Goal: Task Accomplishment & Management: Complete application form

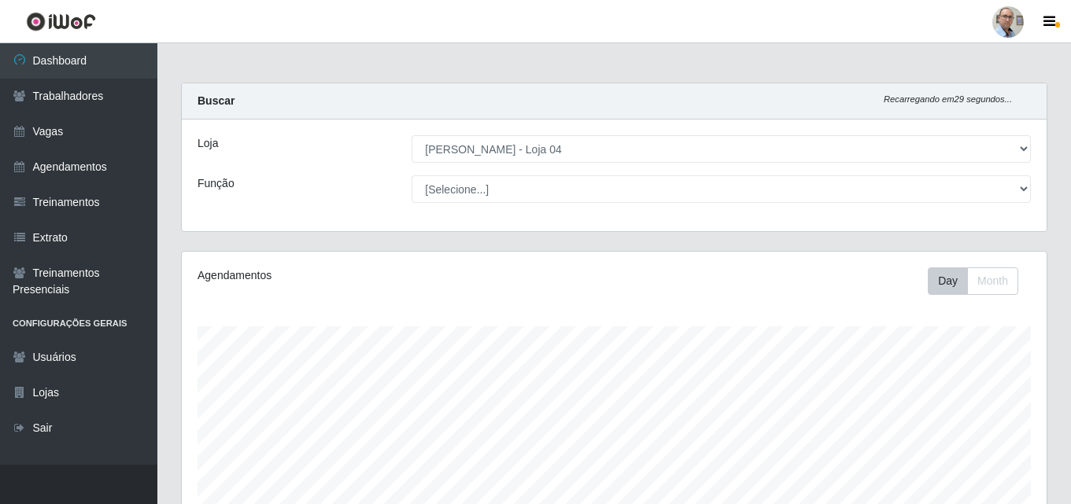
select select "251"
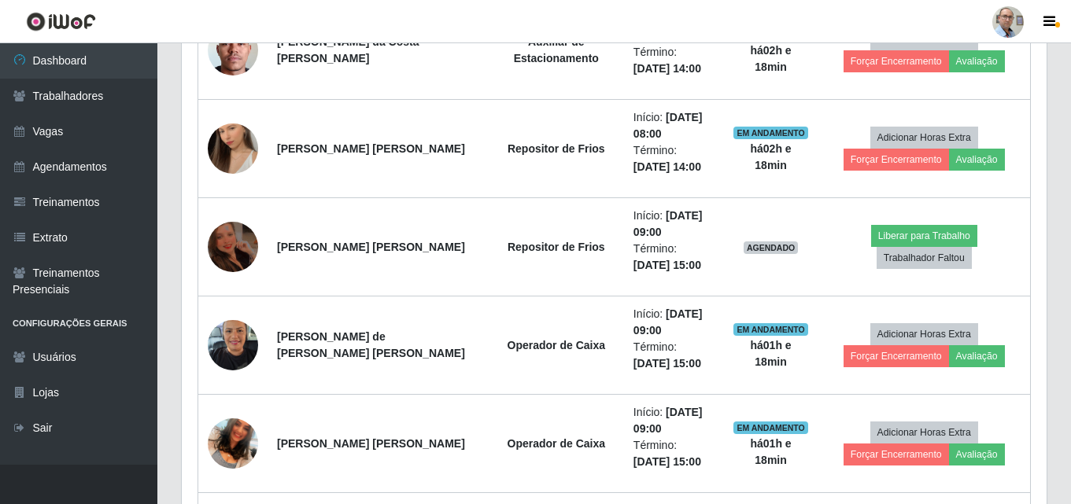
scroll to position [327, 865]
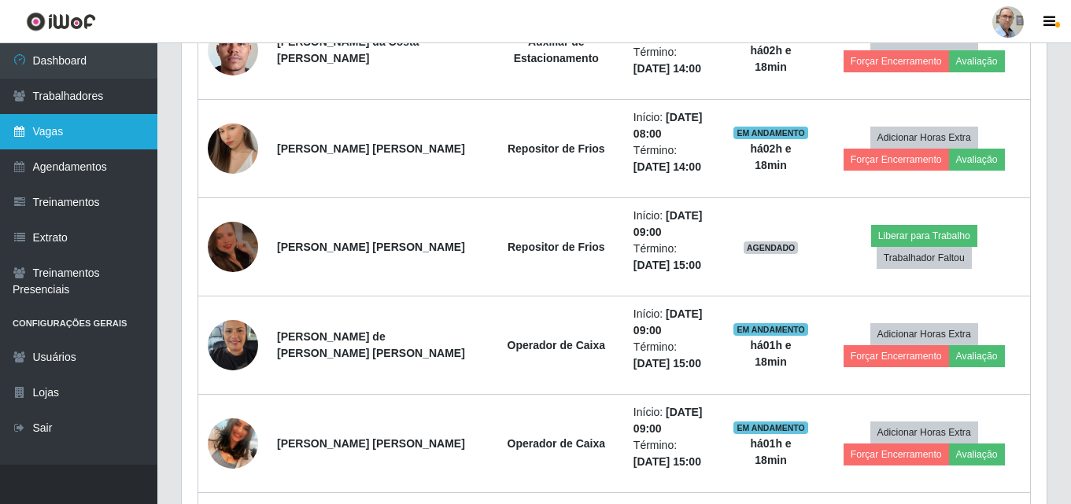
click at [37, 117] on link "Vagas" at bounding box center [78, 131] width 157 height 35
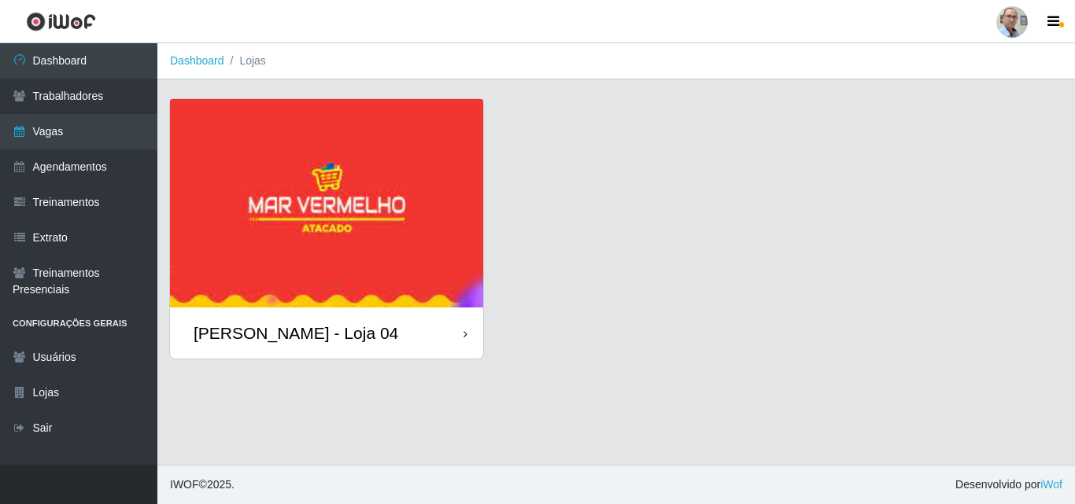
click at [281, 323] on div "[PERSON_NAME] - Loja 04" at bounding box center [296, 333] width 205 height 20
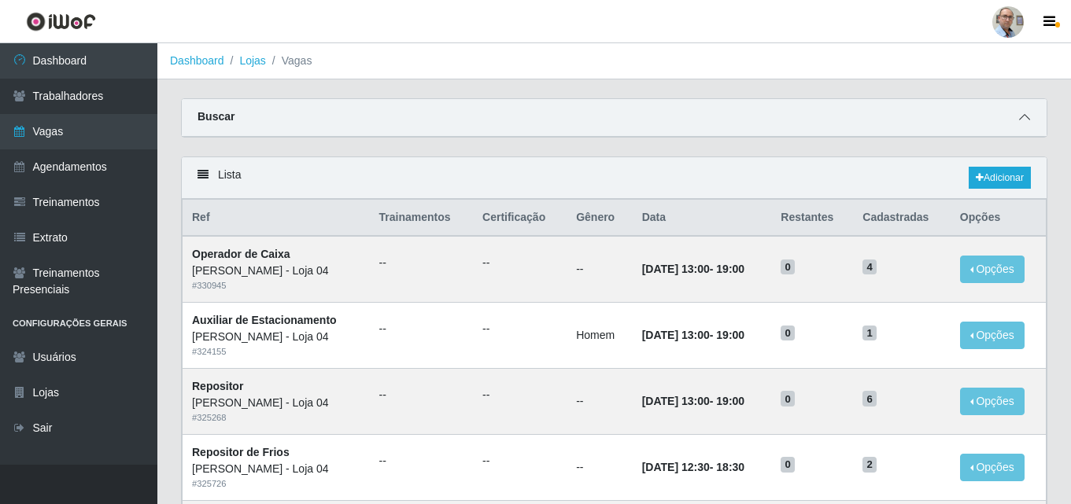
click at [1026, 116] on icon at bounding box center [1024, 117] width 11 height 11
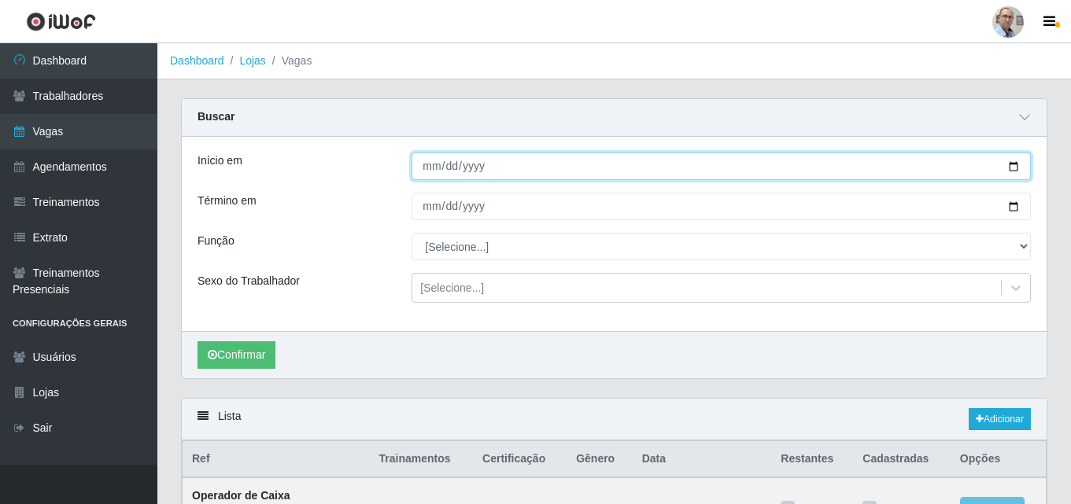
click at [1013, 169] on input "Início em" at bounding box center [720, 167] width 619 height 28
type input "[DATE]"
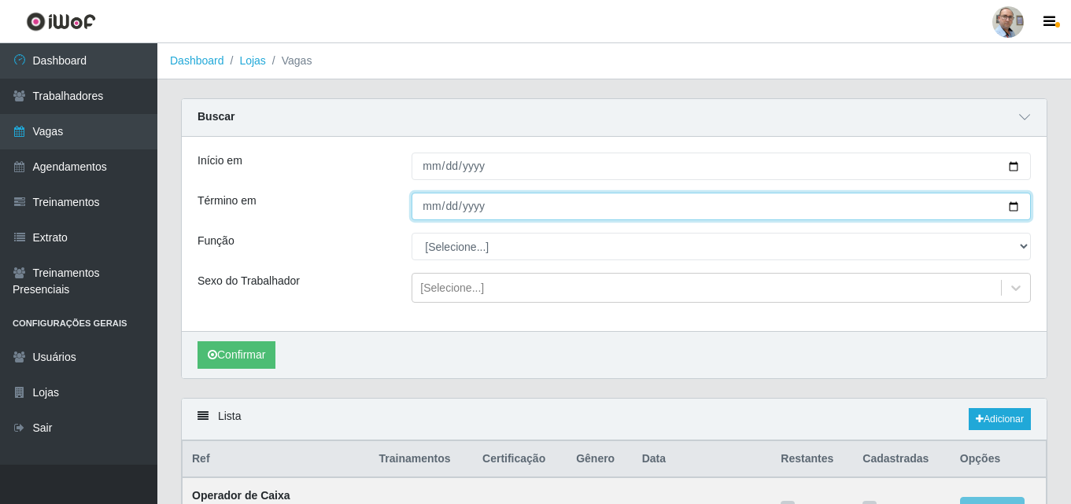
click at [1017, 206] on input "Término em" at bounding box center [720, 207] width 619 height 28
type input "[DATE]"
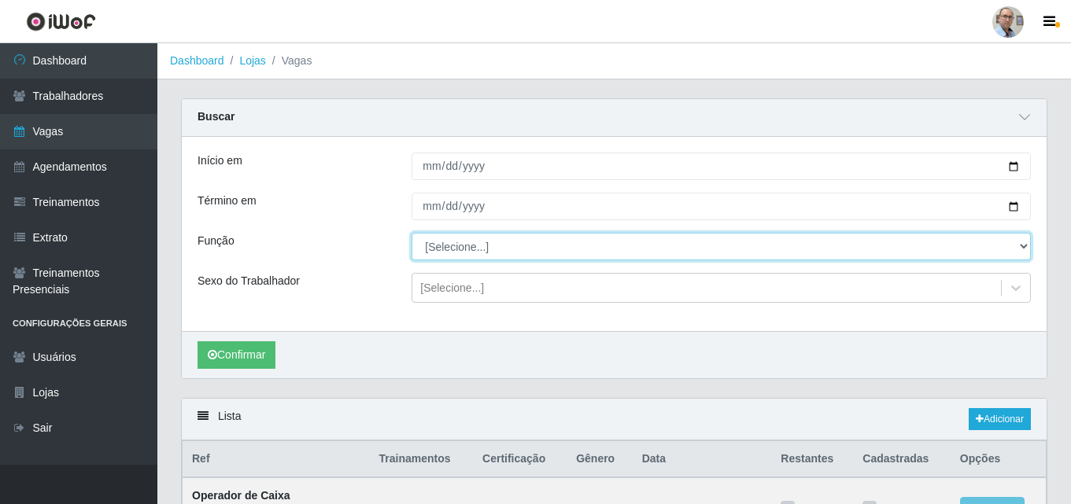
click at [464, 249] on select "[Selecione...] ASG ASG + ASG ++ Auxiliar de Depósito Auxiliar de Depósito + Aux…" at bounding box center [720, 247] width 619 height 28
select select "112"
click at [411, 234] on select "[Selecione...] ASG ASG + ASG ++ Auxiliar de Depósito Auxiliar de Depósito + Aux…" at bounding box center [720, 247] width 619 height 28
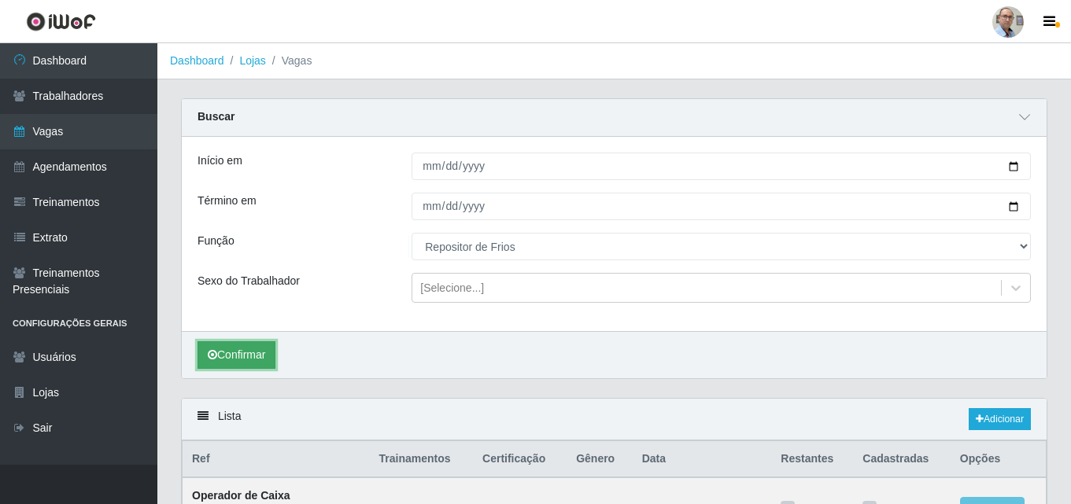
click at [234, 353] on button "Confirmar" at bounding box center [236, 355] width 78 height 28
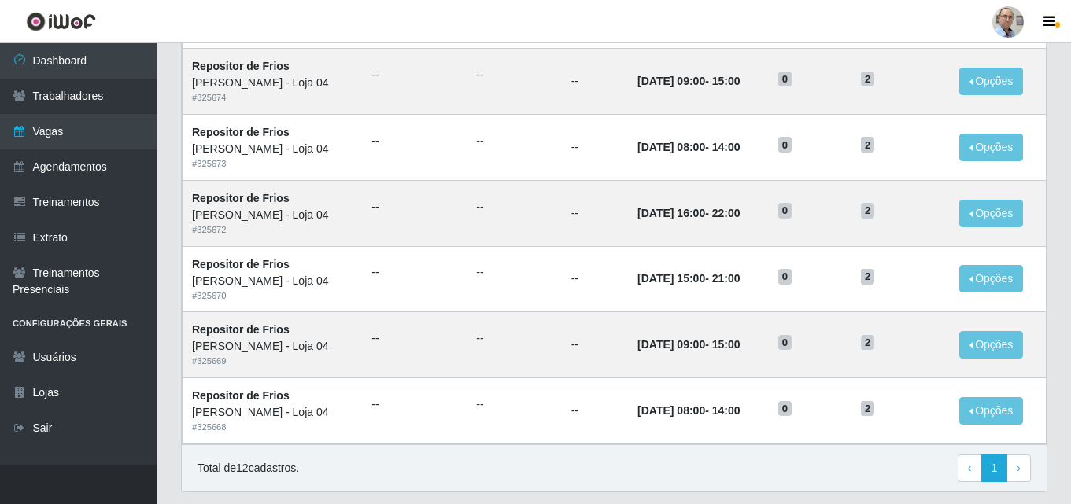
scroll to position [873, 0]
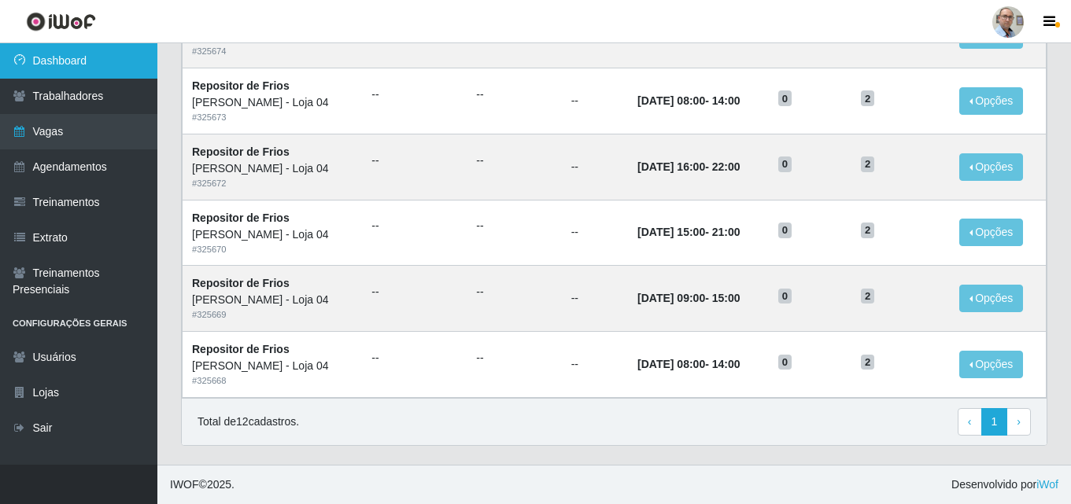
click at [48, 46] on link "Dashboard" at bounding box center [78, 60] width 157 height 35
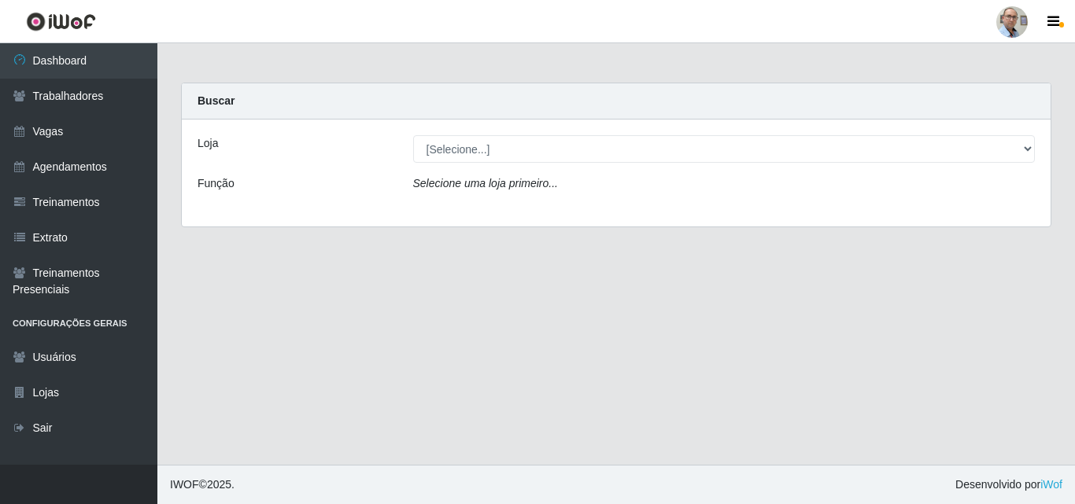
click at [515, 134] on div "Loja [Selecione...] Mar Vermelho - Loja 04 Função Selecione [PERSON_NAME] prime…" at bounding box center [616, 173] width 869 height 107
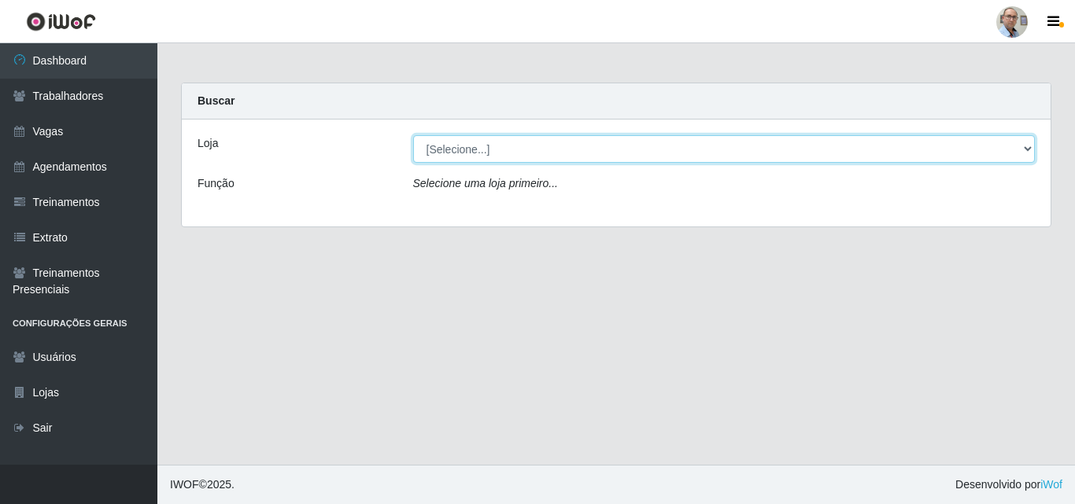
click at [495, 148] on select "[Selecione...] Mar Vermelho - Loja 04" at bounding box center [724, 149] width 622 height 28
select select "251"
click at [413, 135] on select "[Selecione...] Mar Vermelho - Loja 04" at bounding box center [724, 149] width 622 height 28
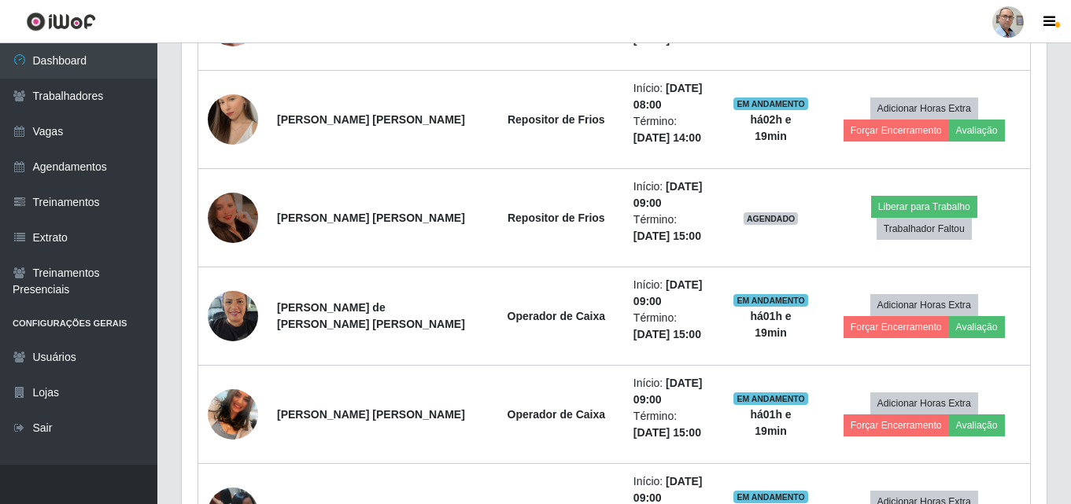
scroll to position [865, 0]
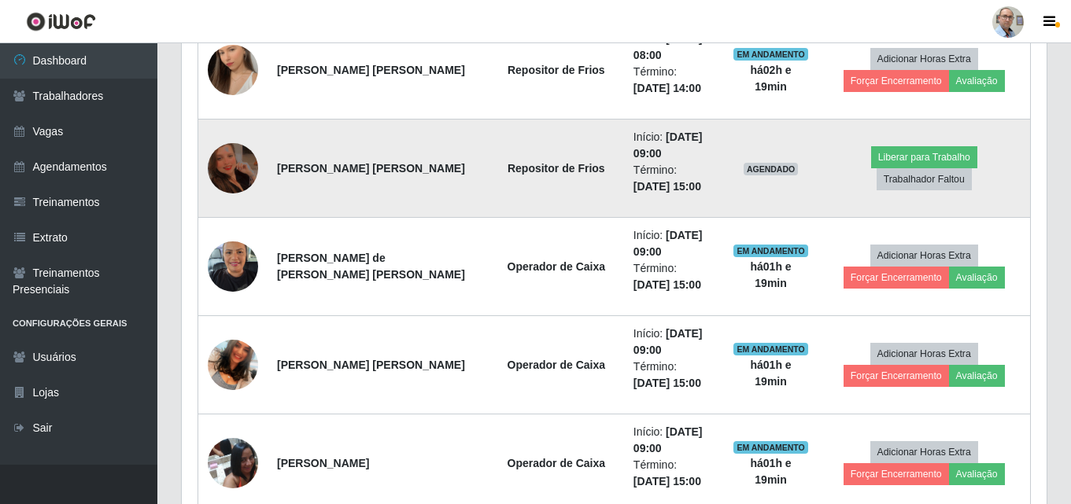
click at [226, 165] on img at bounding box center [233, 168] width 50 height 67
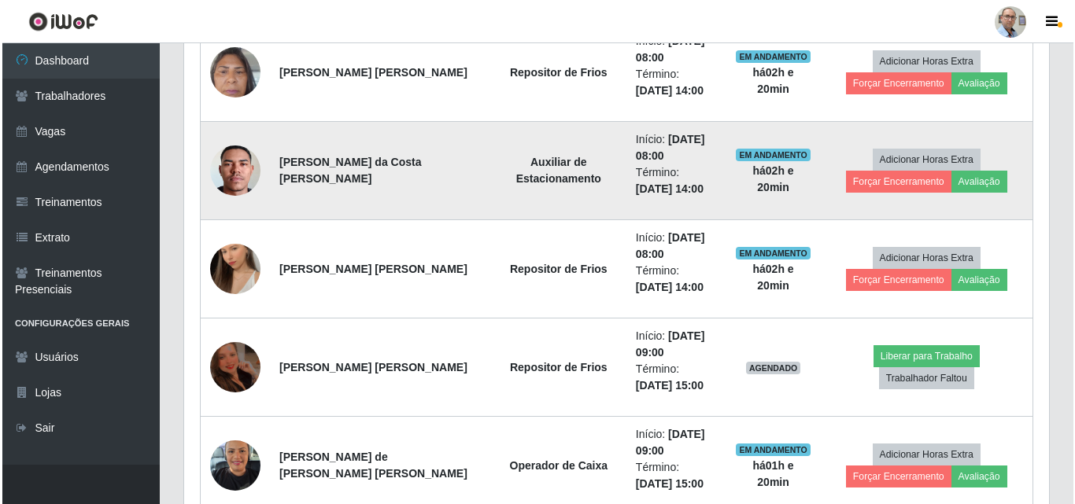
scroll to position [629, 0]
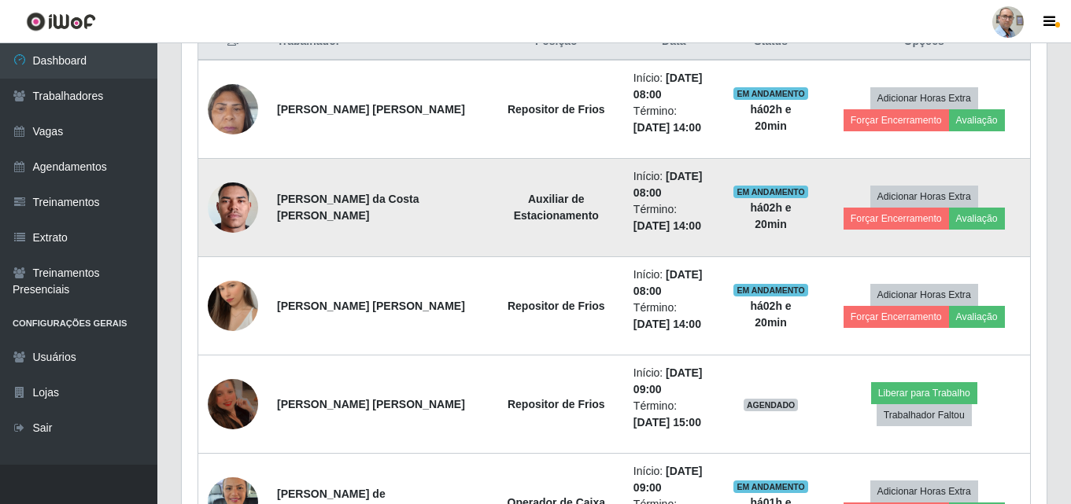
click at [236, 204] on img at bounding box center [233, 208] width 50 height 112
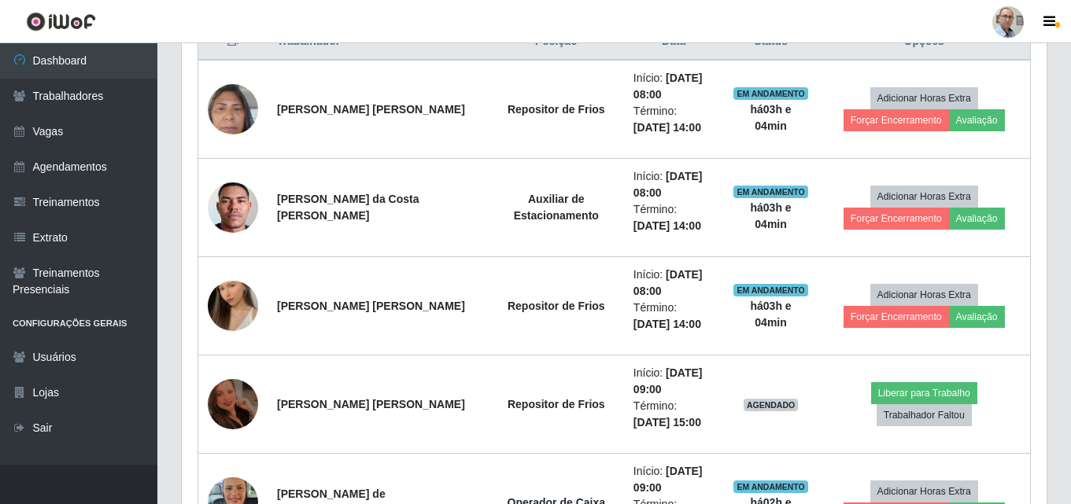
scroll to position [708, 0]
